Goal: Information Seeking & Learning: Check status

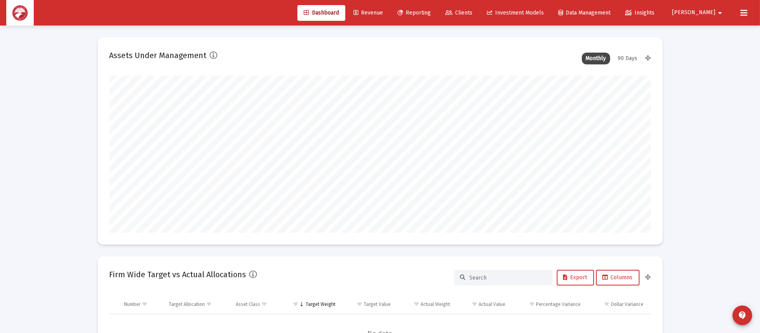
type input "[DATE]"
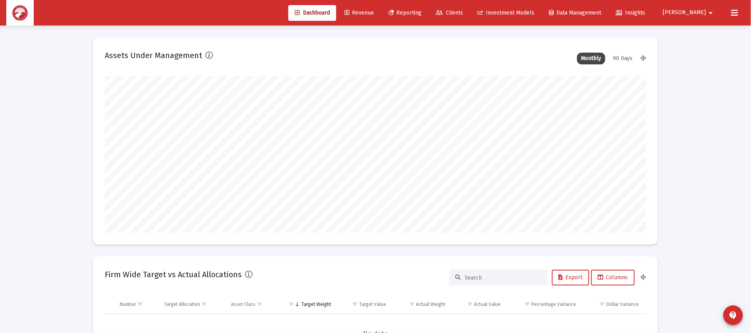
scroll to position [156, 253]
click at [463, 11] on span "Clients" at bounding box center [449, 12] width 27 height 7
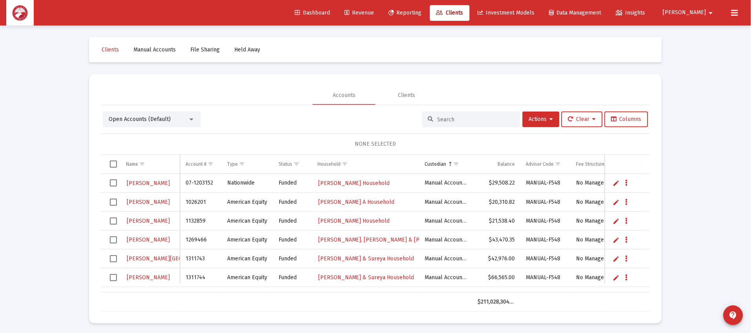
click at [442, 118] on input at bounding box center [475, 119] width 77 height 7
type input "flok"
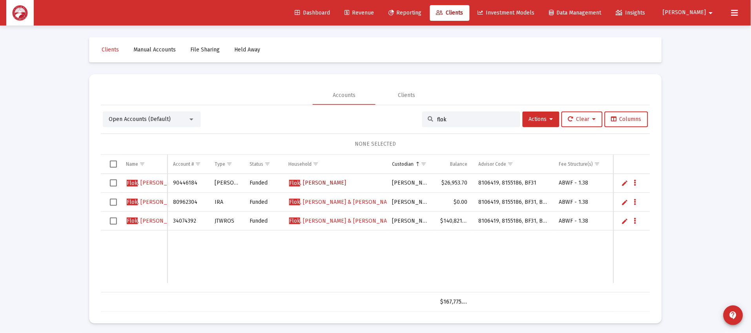
click at [336, 179] on span "[PERSON_NAME]" at bounding box center [317, 182] width 57 height 7
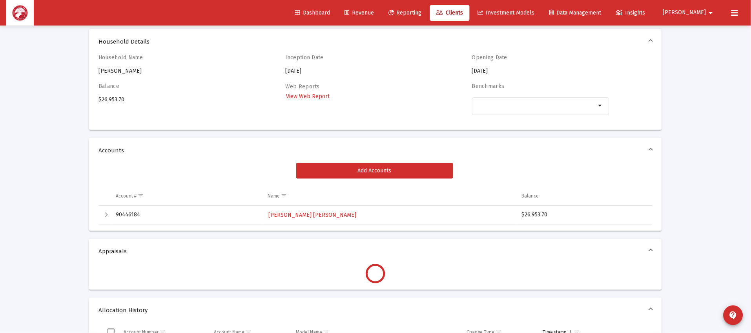
scroll to position [59, 0]
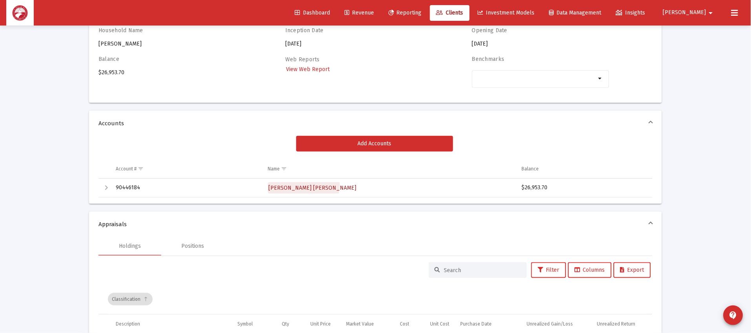
click at [303, 185] on span "[PERSON_NAME] [PERSON_NAME]" at bounding box center [313, 187] width 88 height 7
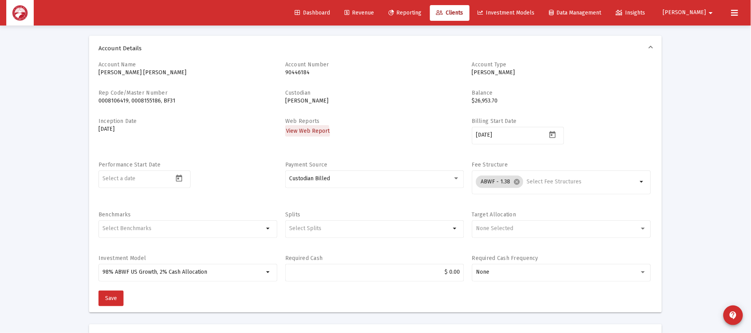
click at [299, 133] on span "View Web Report" at bounding box center [308, 130] width 44 height 7
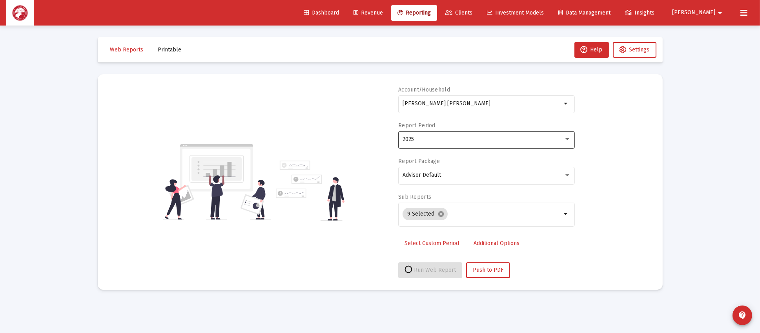
click at [425, 136] on div "2025" at bounding box center [482, 139] width 161 height 6
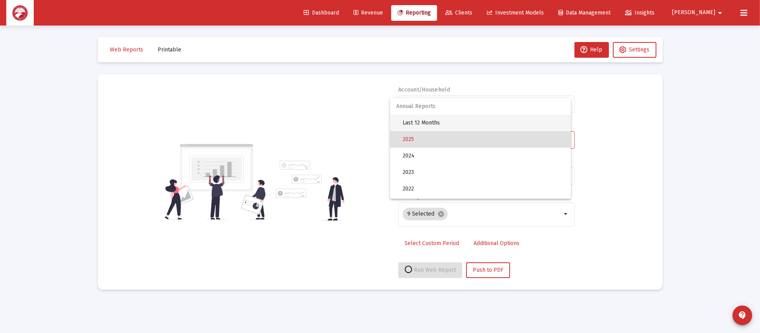
click at [433, 119] on span "Last 12 Months" at bounding box center [483, 122] width 162 height 16
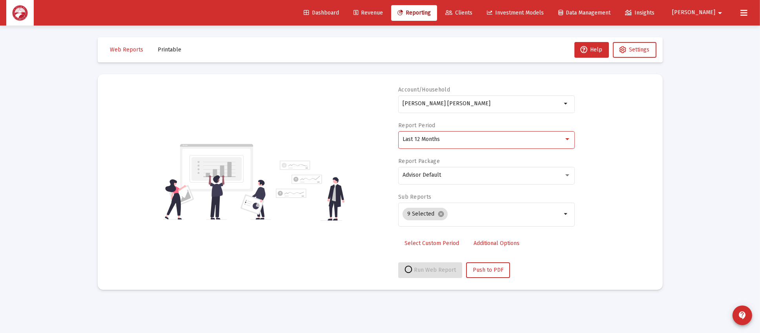
select select "View all"
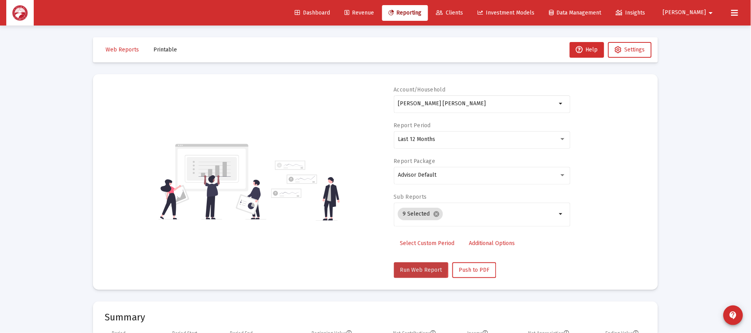
click at [401, 267] on span "Run Web Report" at bounding box center [421, 269] width 42 height 7
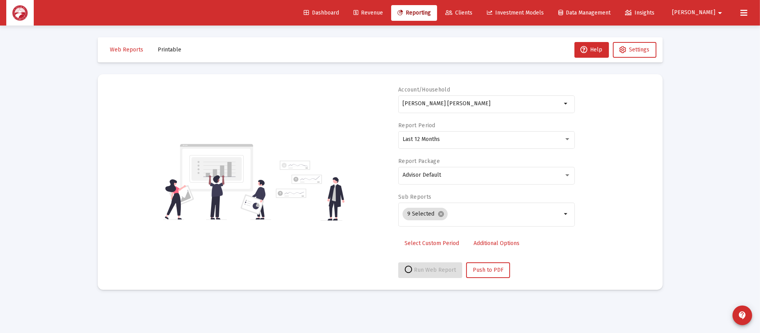
select select "View all"
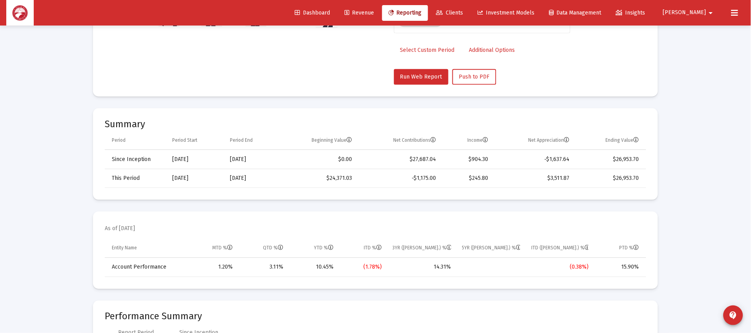
scroll to position [294, 0]
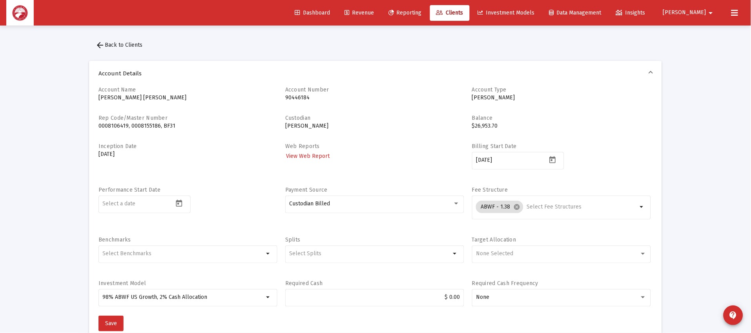
drag, startPoint x: 360, startPoint y: 41, endPoint x: 328, endPoint y: 38, distance: 32.0
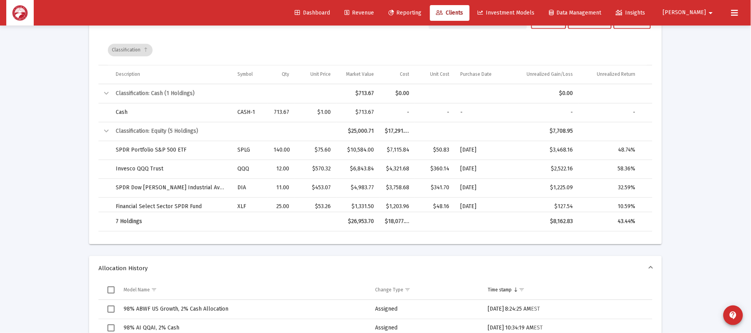
scroll to position [235, 0]
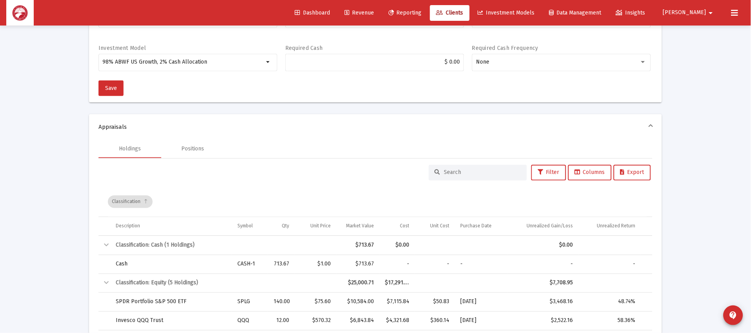
click at [658, 242] on div "Holdings Positions Filter Columns Export Classification Description Symbol Qty …" at bounding box center [375, 267] width 572 height 256
click at [354, 133] on mat-expansion-panel-header "Appraisals" at bounding box center [375, 126] width 572 height 25
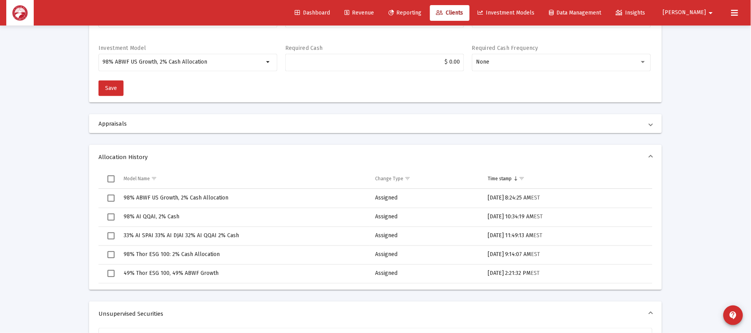
click at [365, 122] on span "Appraisals" at bounding box center [373, 124] width 551 height 8
